Goal: Task Accomplishment & Management: Manage account settings

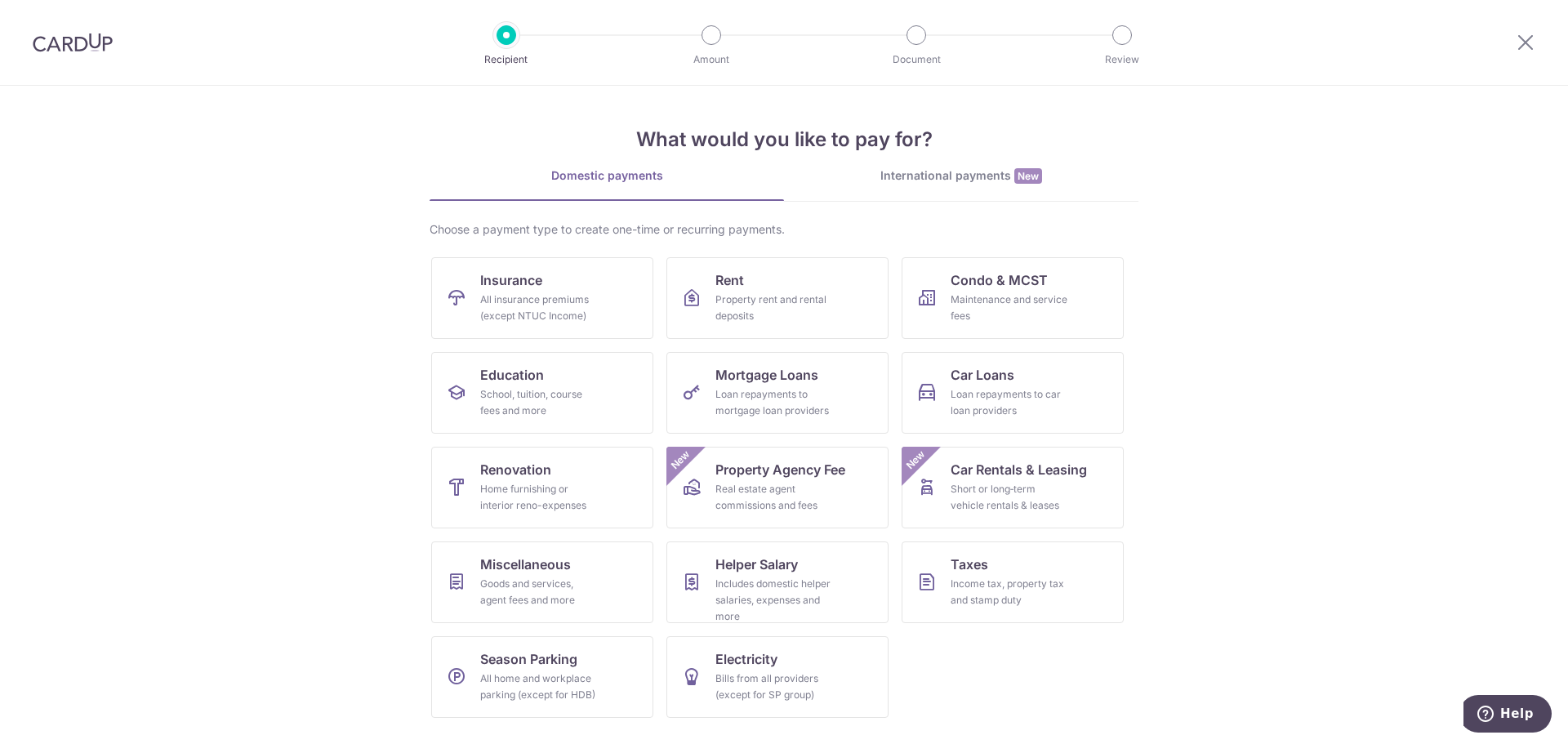
click at [77, 45] on img at bounding box center [72, 42] width 80 height 20
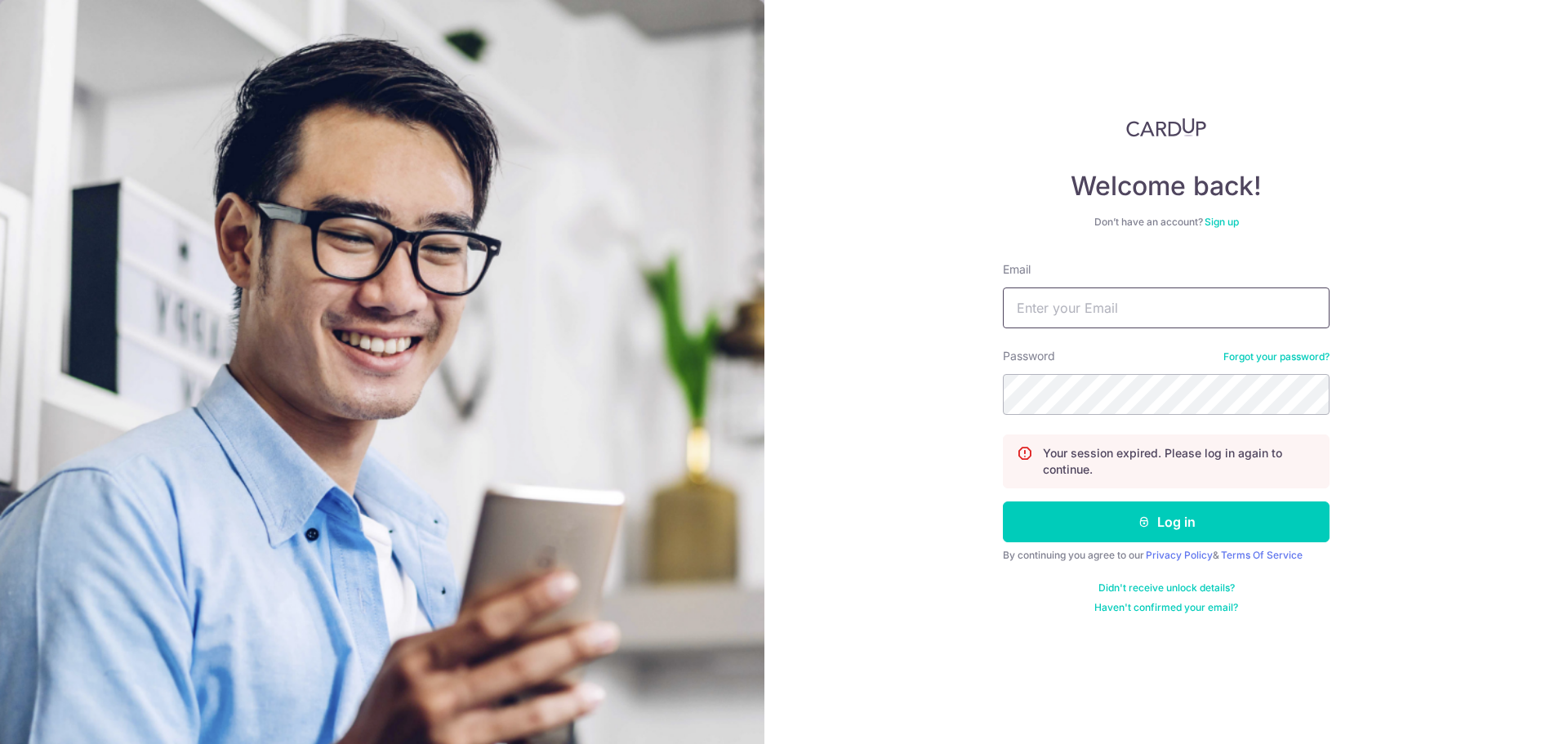
type input "[EMAIL_ADDRESS][DOMAIN_NAME]"
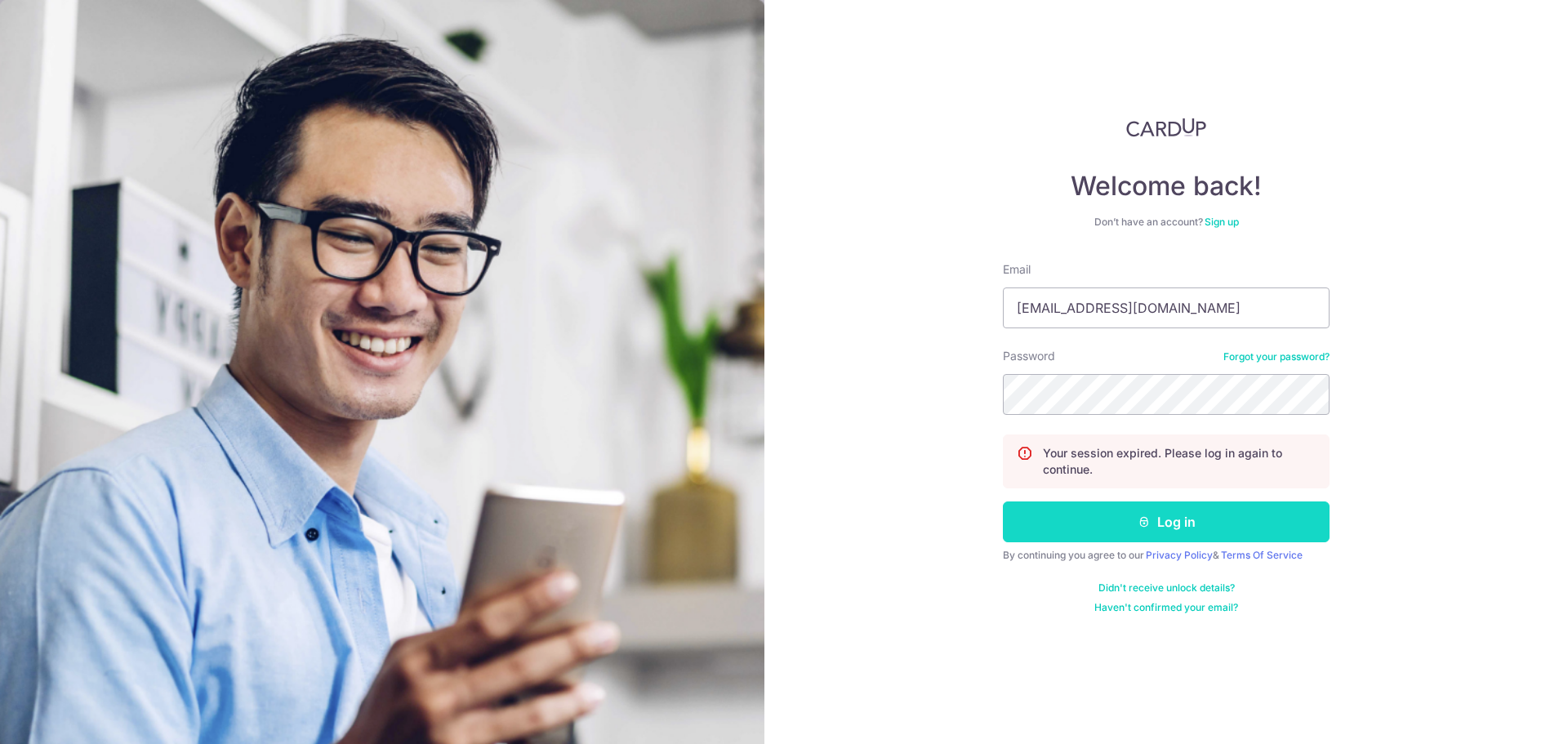
click at [1103, 527] on button "Log in" at bounding box center [1167, 521] width 327 height 40
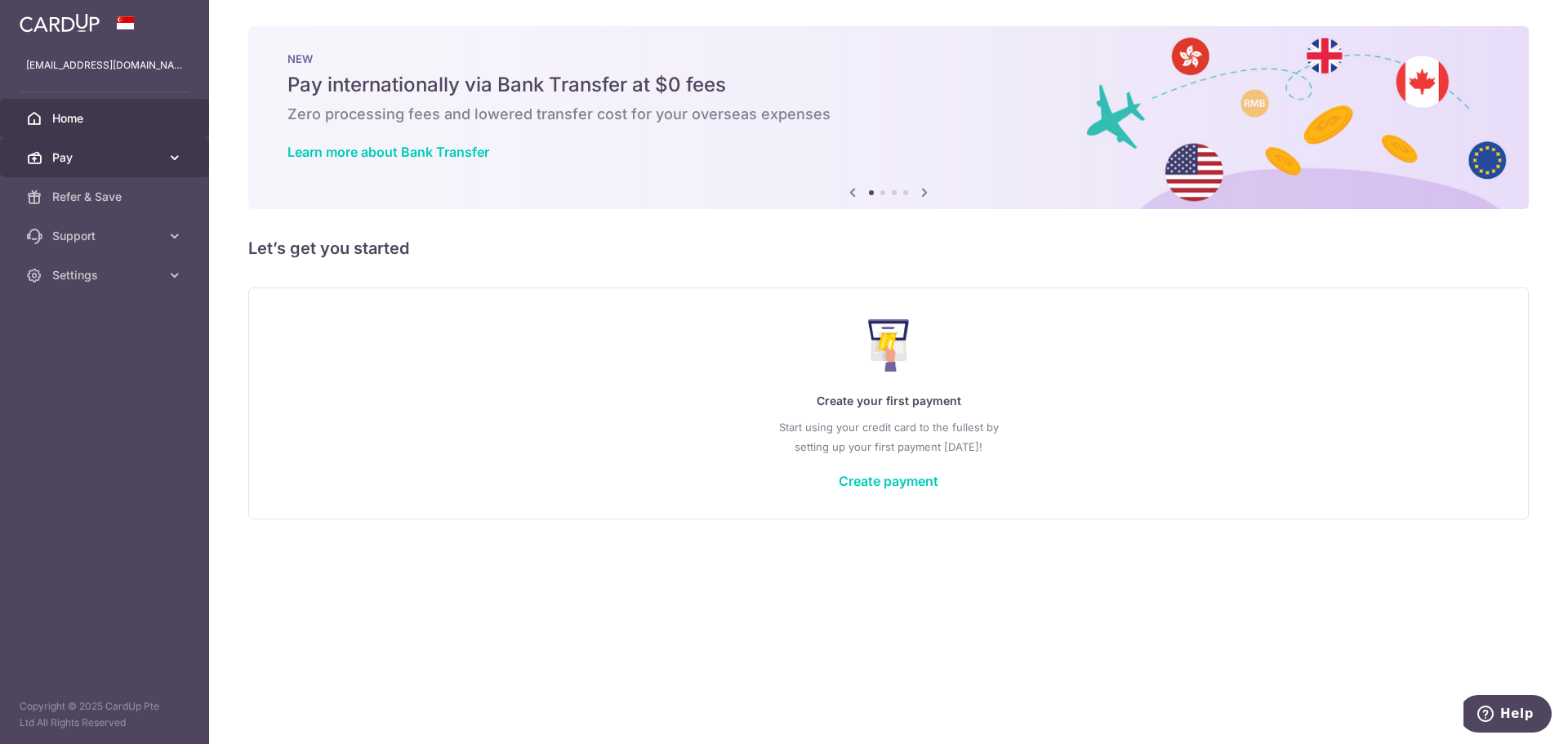
click at [178, 155] on icon at bounding box center [175, 157] width 16 height 16
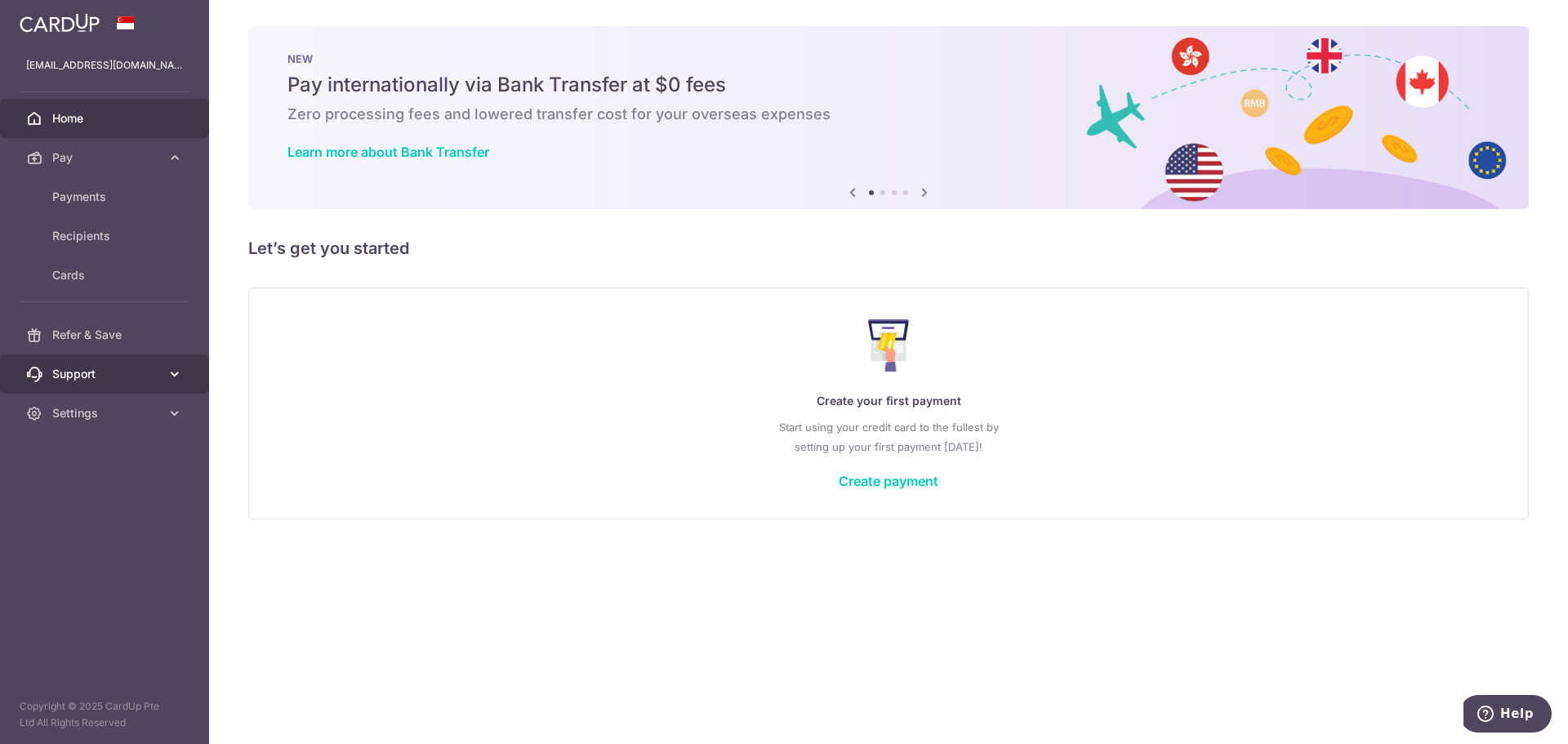
click at [163, 381] on link "Support" at bounding box center [104, 374] width 209 height 39
click at [44, 31] on img at bounding box center [59, 23] width 80 height 20
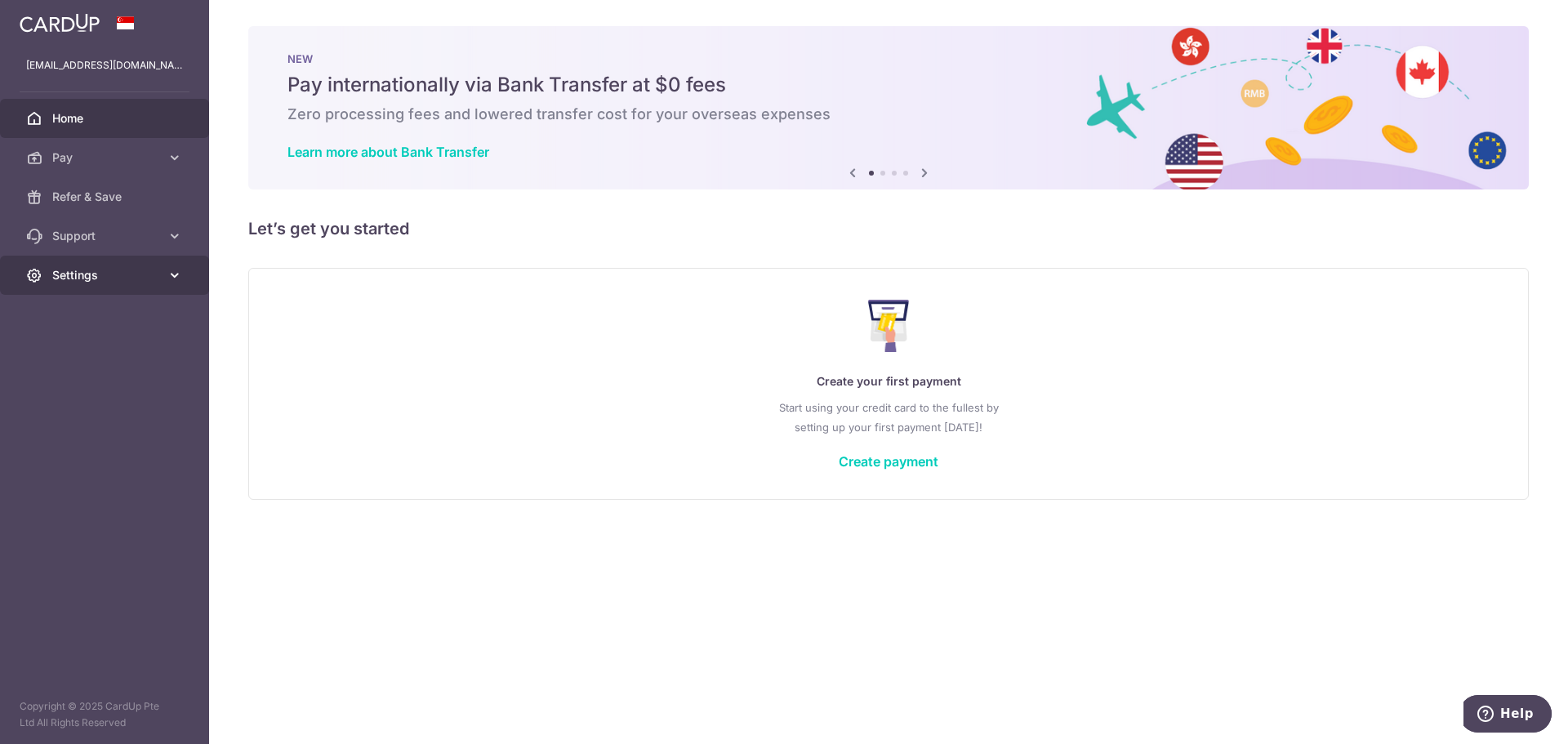
click at [99, 288] on link "Settings" at bounding box center [104, 276] width 209 height 39
click at [98, 311] on span "Account" at bounding box center [106, 314] width 108 height 16
